Goal: Find specific page/section: Find specific page/section

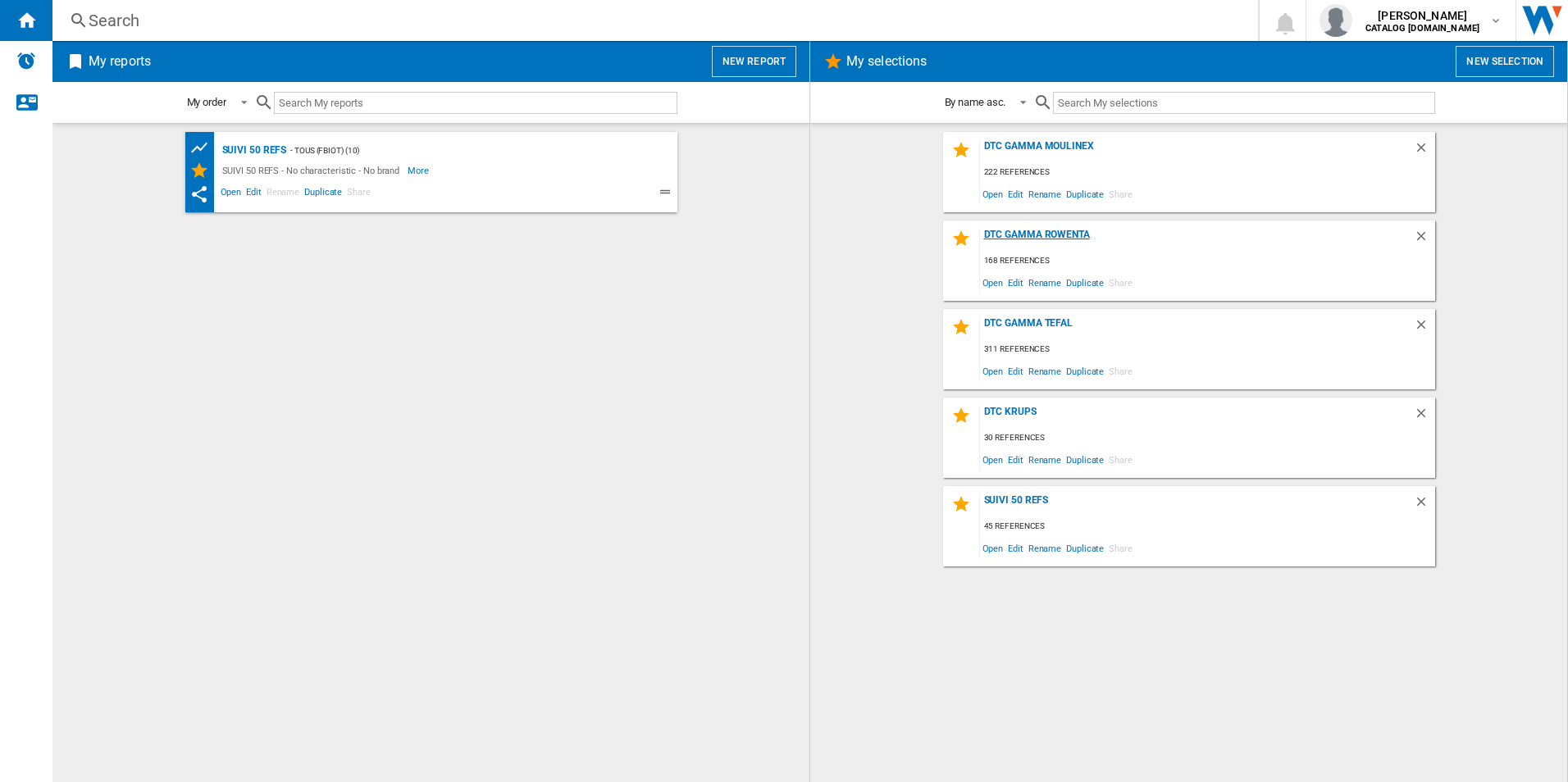
click at [1010, 234] on div "DTC Gamma Rowenta" at bounding box center [1196, 239] width 434 height 22
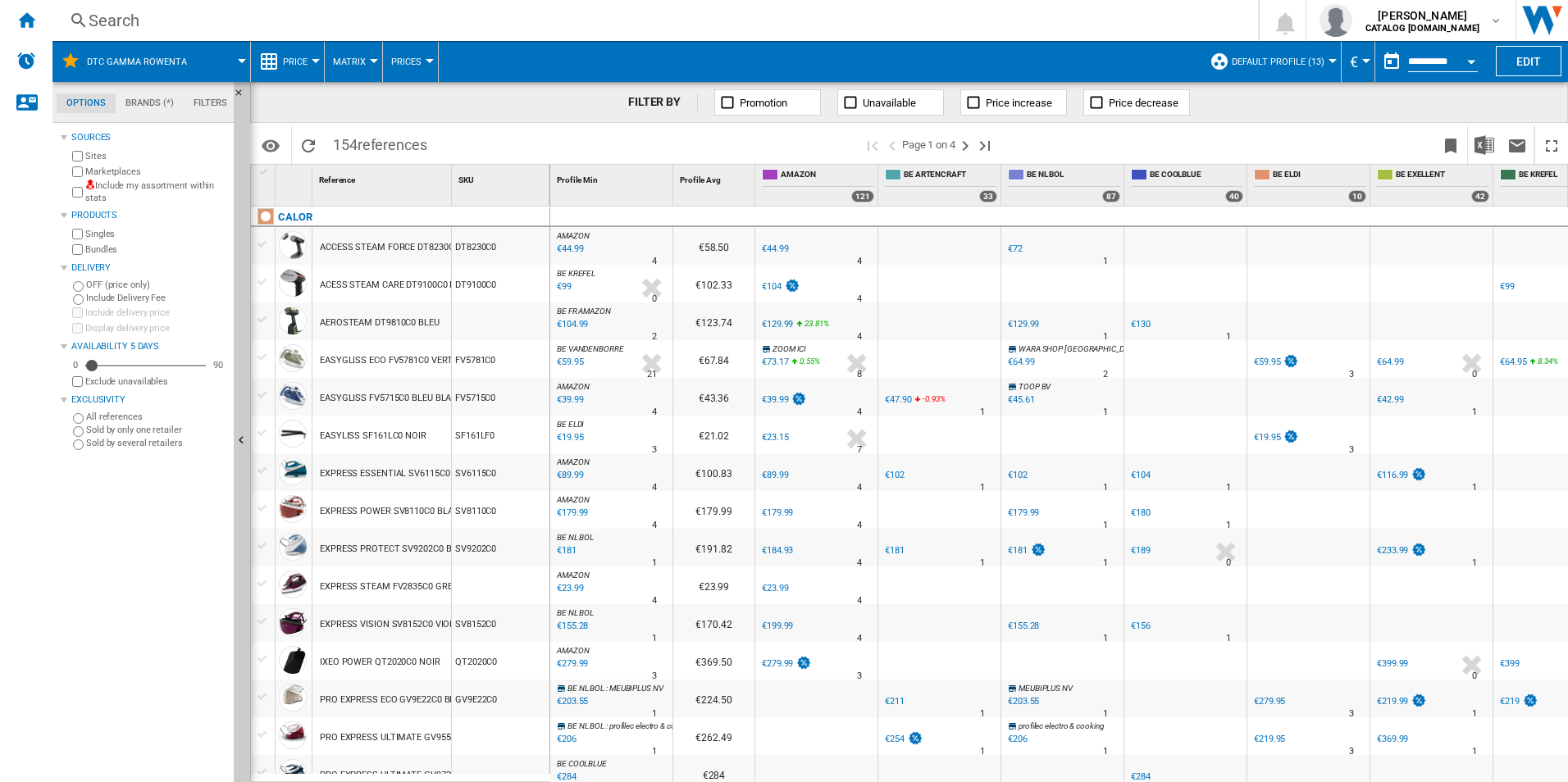
click at [190, 20] on div "Search" at bounding box center [652, 20] width 1127 height 23
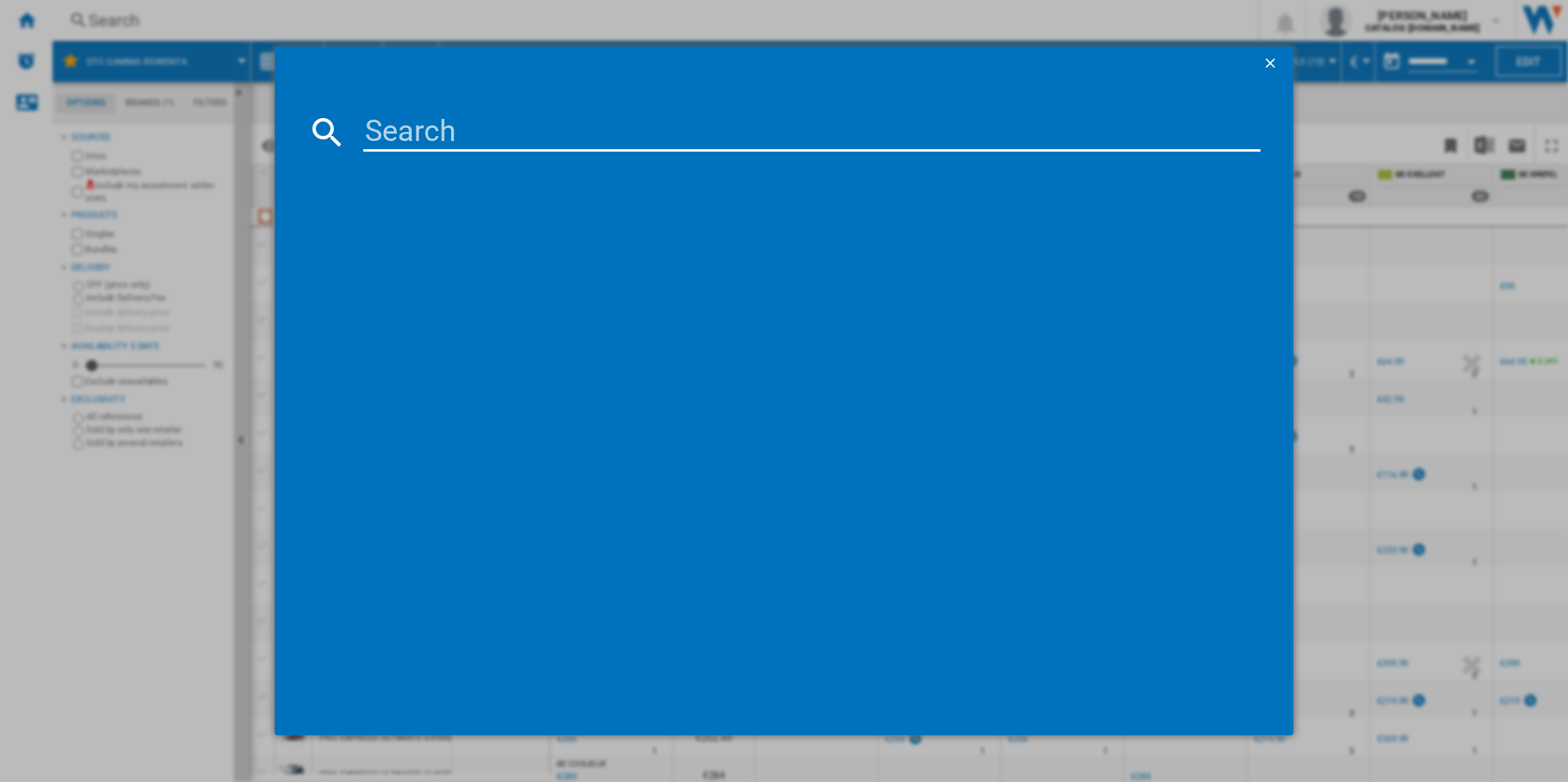
click at [421, 137] on input at bounding box center [812, 132] width 898 height 39
paste input "rh2038"
type input "rh2038"
click at [423, 210] on div "references (1)" at bounding box center [792, 190] width 937 height 60
